Goal: Task Accomplishment & Management: Manage account settings

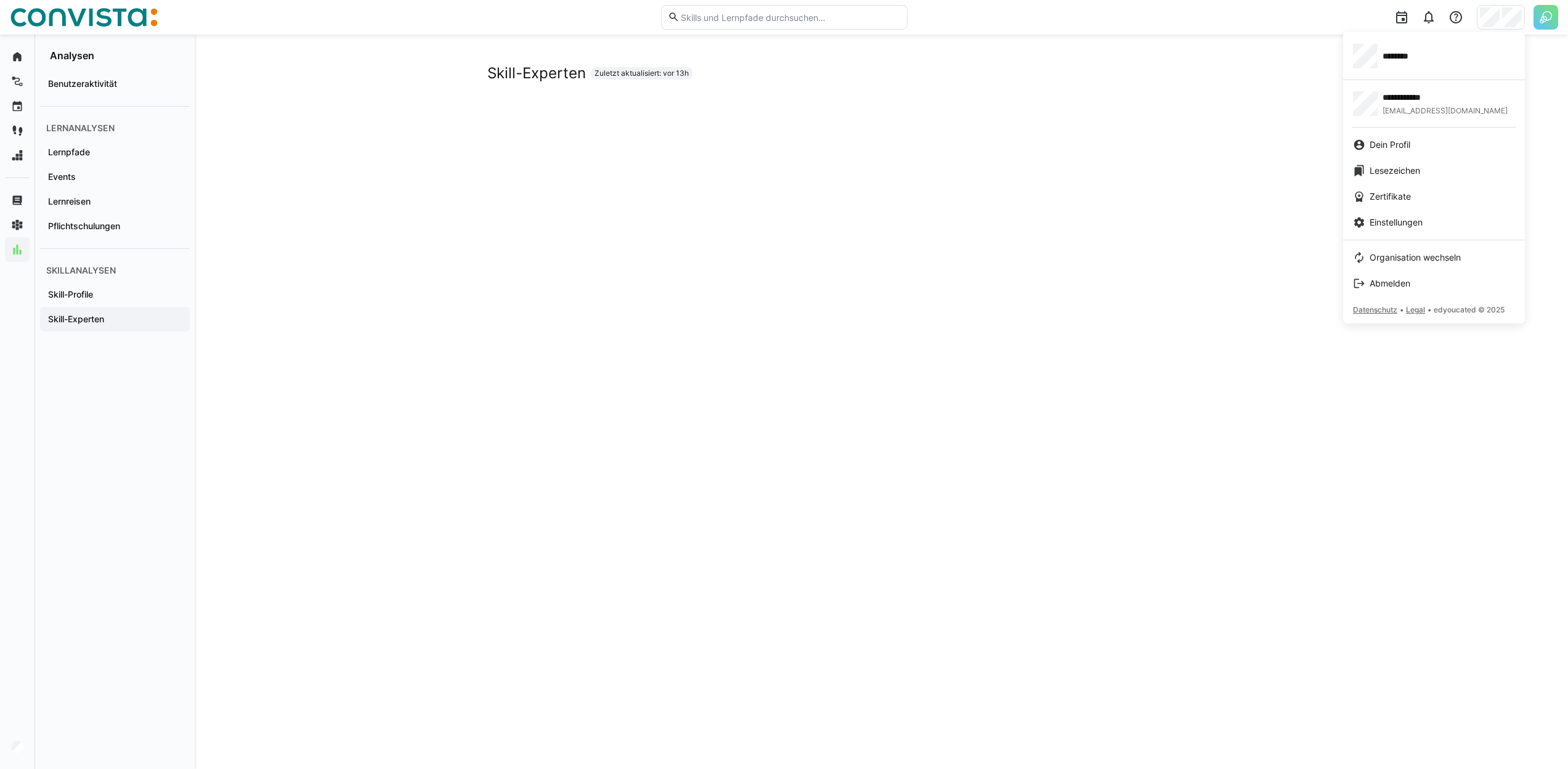
click at [1226, 68] on div at bounding box center [784, 384] width 1568 height 769
click at [1409, 213] on link "Einstellungen" at bounding box center [1434, 222] width 182 height 26
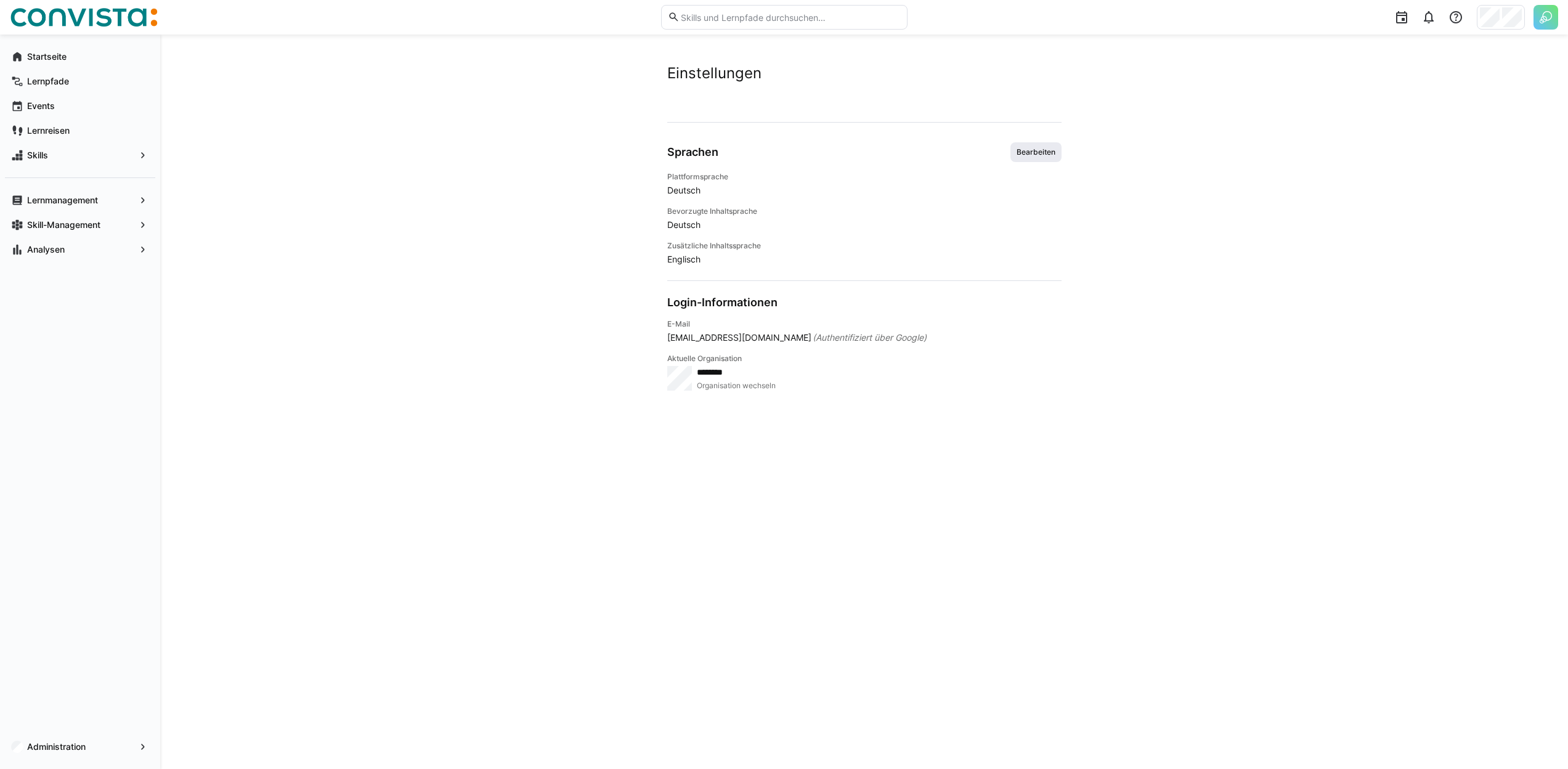
click at [1033, 154] on span "Bearbeiten" at bounding box center [1036, 152] width 42 height 10
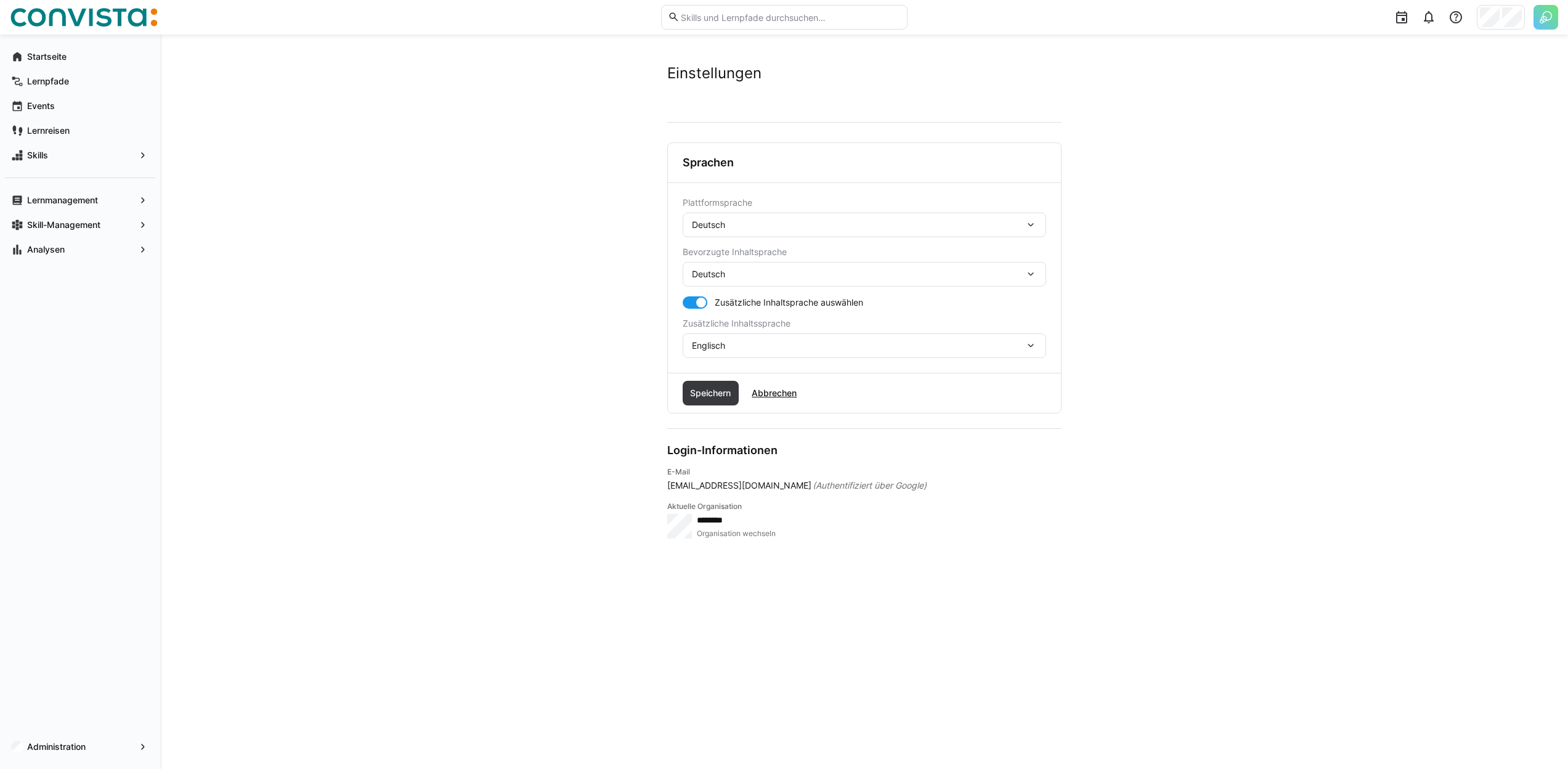
drag, startPoint x: 729, startPoint y: 227, endPoint x: 657, endPoint y: 217, distance: 72.7
click at [692, 219] on div "Deutsch" at bounding box center [858, 225] width 333 height 11
click at [753, 226] on div "Deutsch" at bounding box center [858, 225] width 333 height 11
click at [738, 274] on div "Englisch" at bounding box center [864, 283] width 363 height 26
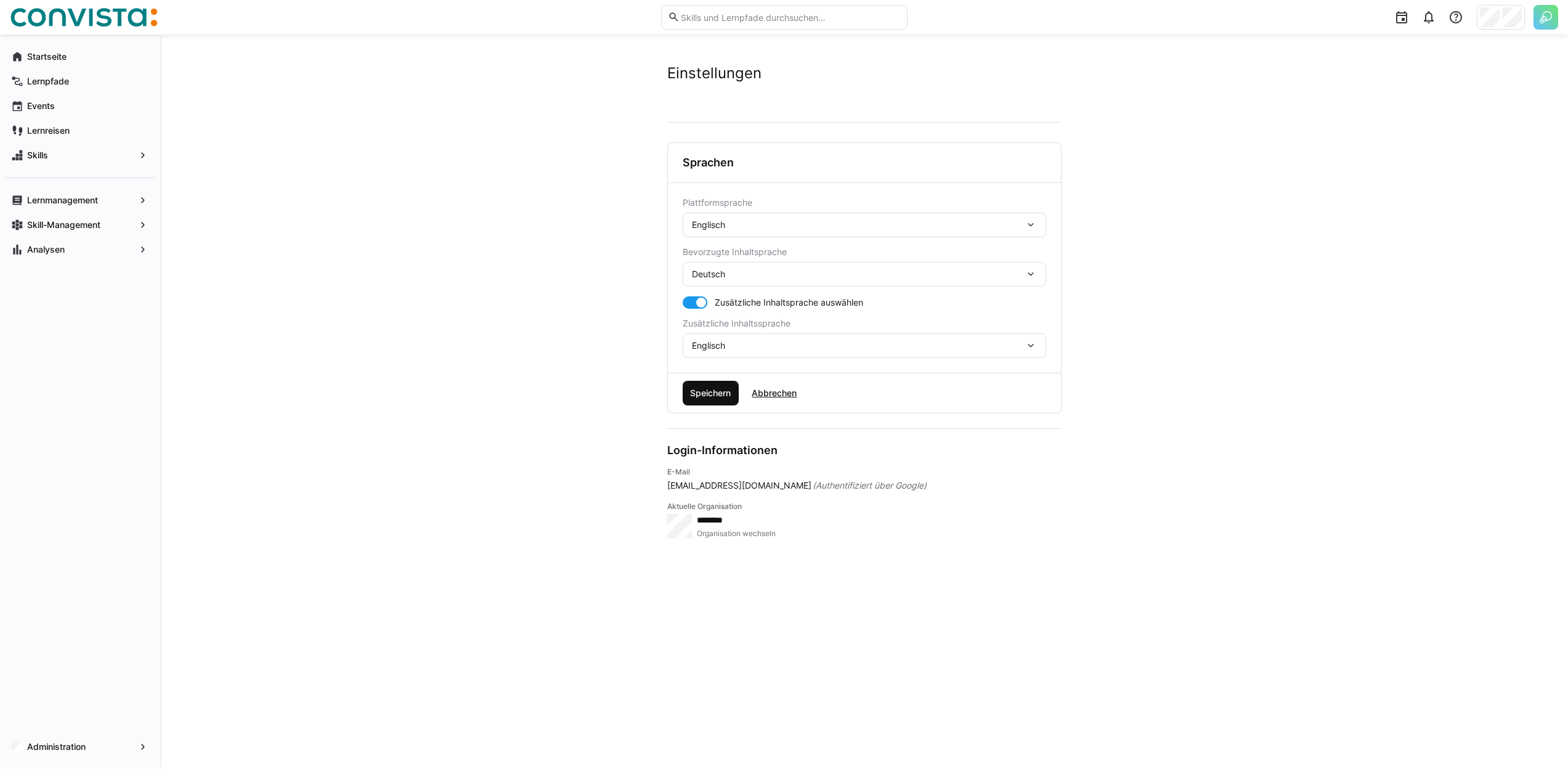
click at [713, 399] on span "Speichern" at bounding box center [710, 393] width 44 height 12
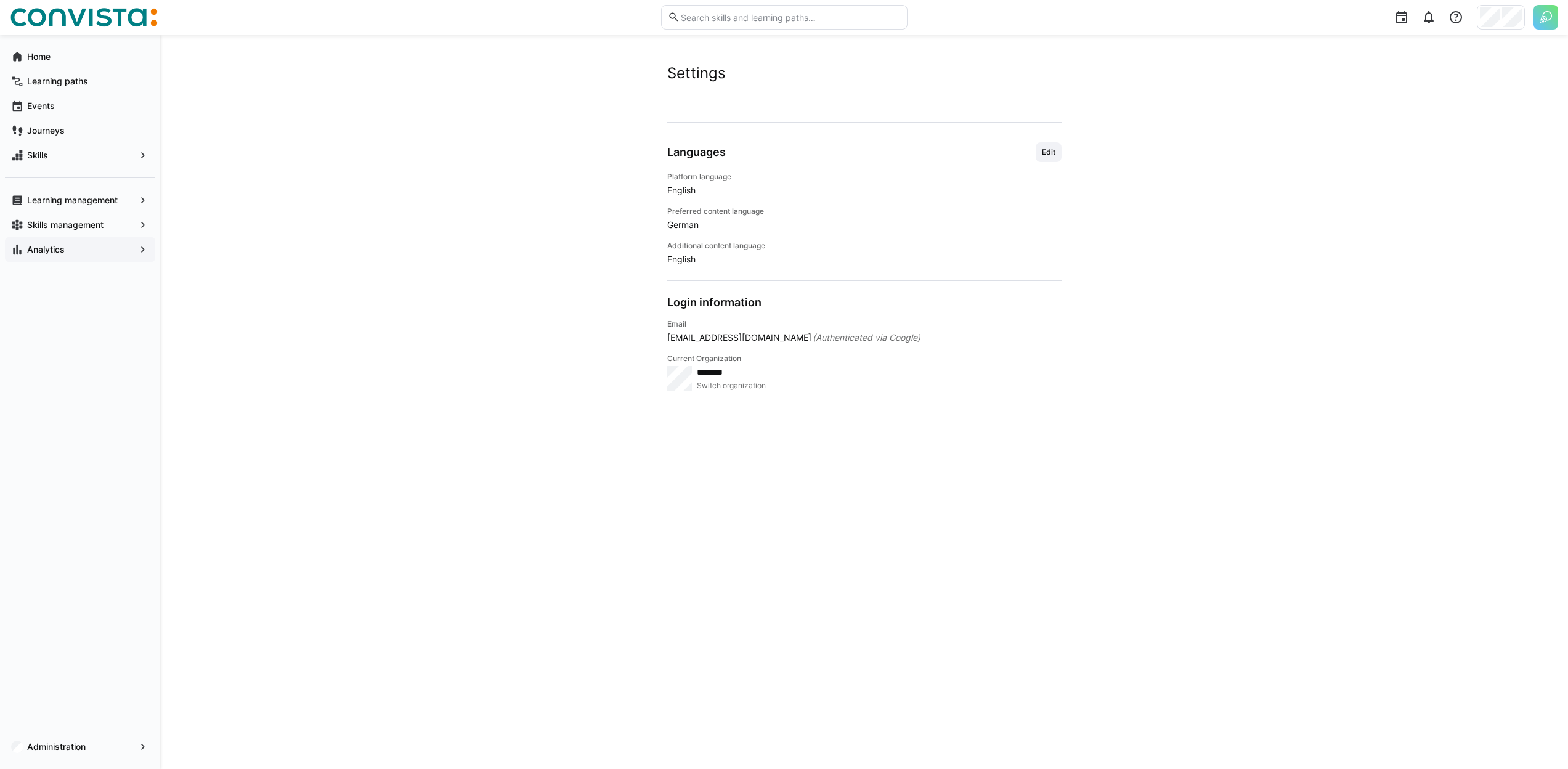
click at [128, 257] on div "Analytics" at bounding box center [80, 250] width 150 height 25
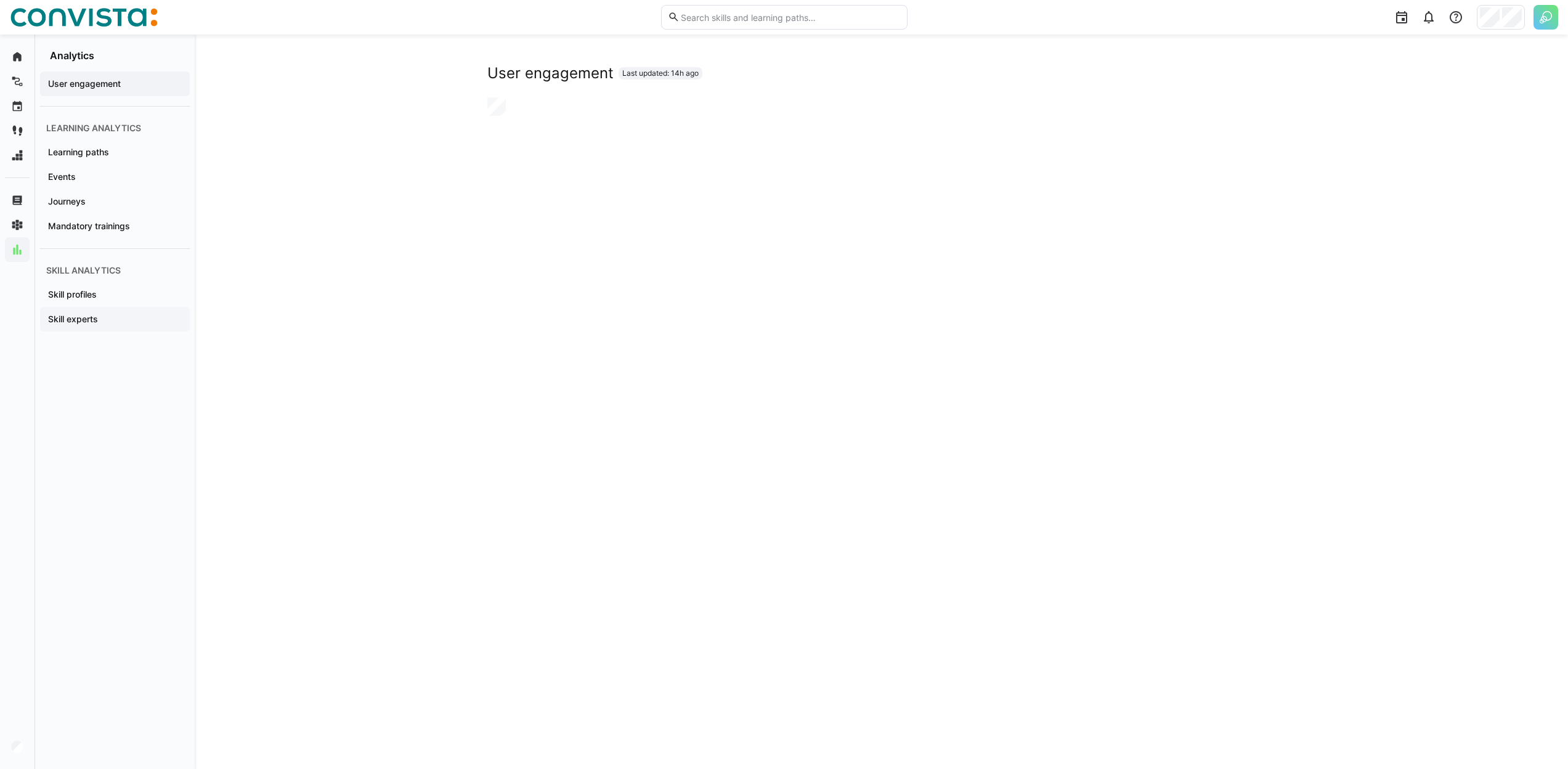
click at [0, 0] on app-navigation-label "Skill experts" at bounding box center [0, 0] width 0 height 0
